Goal: Find specific page/section: Find specific page/section

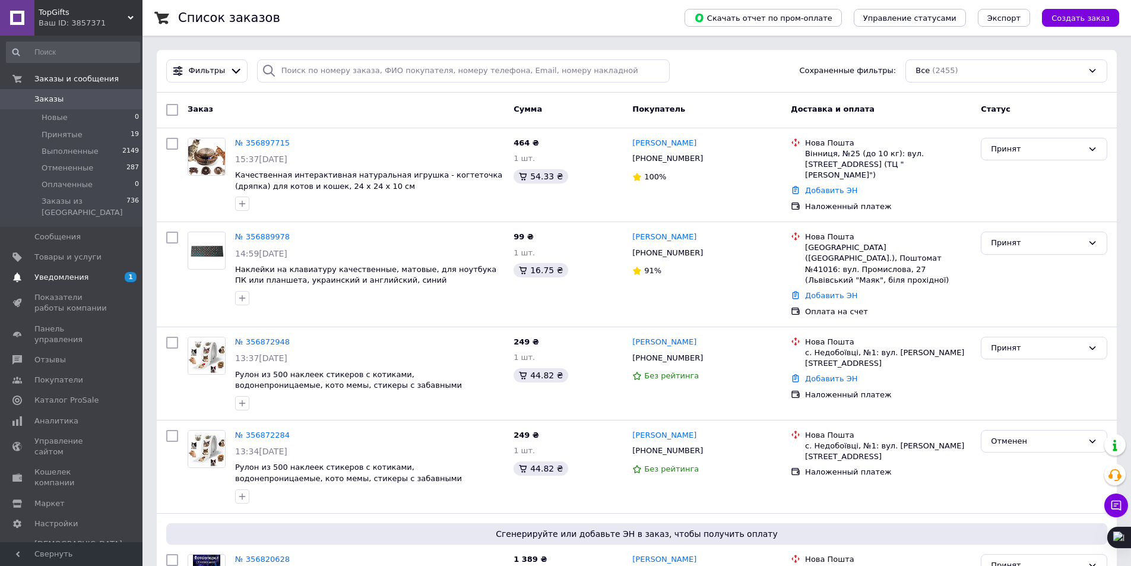
click at [122, 272] on span "1 0" at bounding box center [126, 277] width 33 height 11
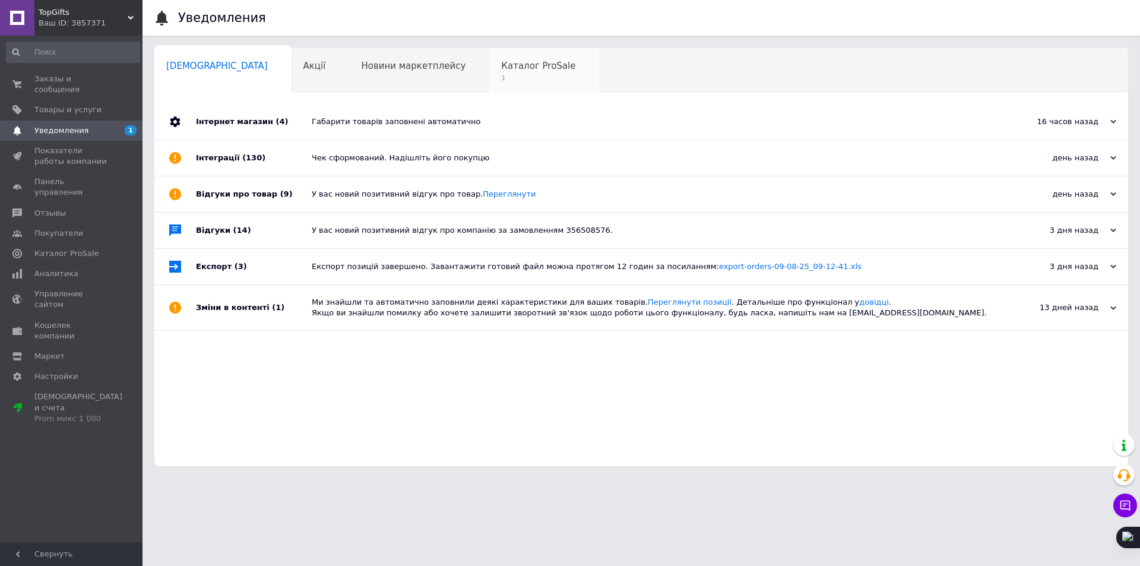
click at [489, 73] on div "Каталог ProSale 1" at bounding box center [544, 70] width 110 height 45
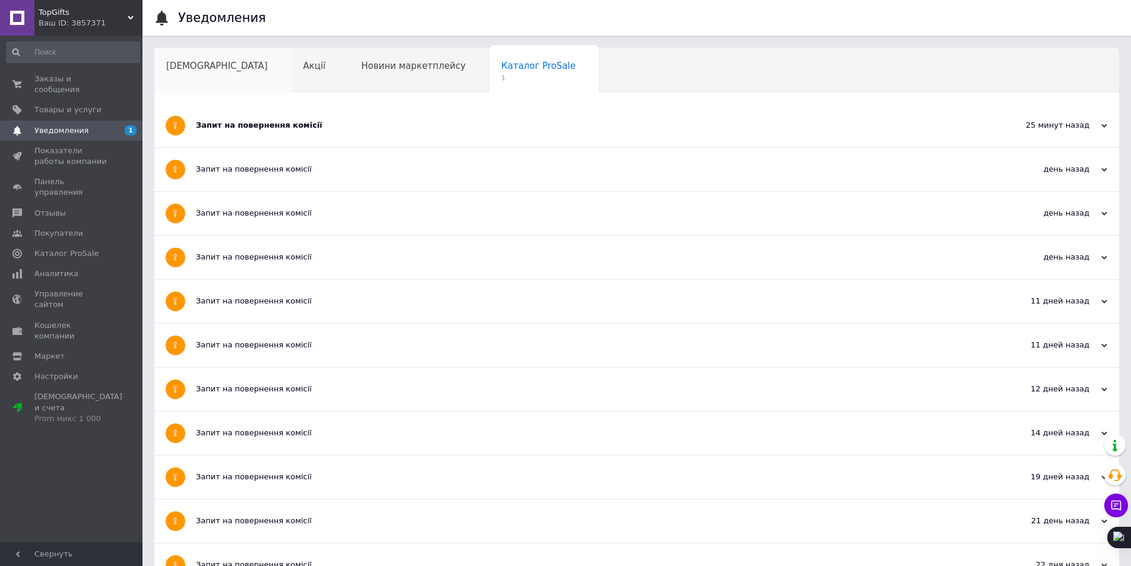
click at [236, 74] on div "Сповіщення" at bounding box center [222, 70] width 137 height 45
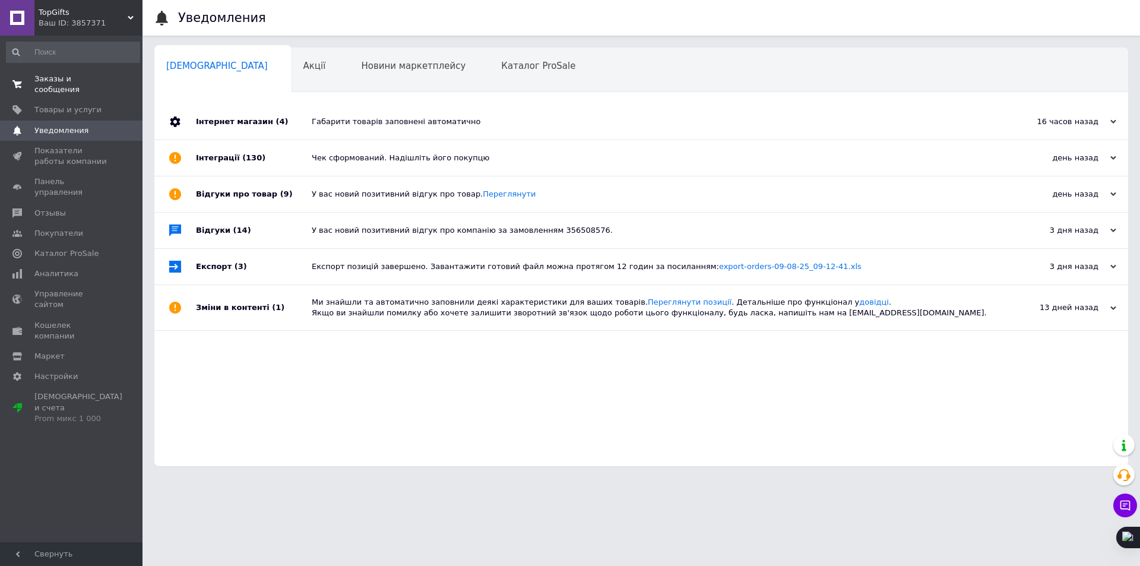
click at [52, 81] on span "Заказы и сообщения" at bounding box center [71, 84] width 75 height 21
